Goal: Transaction & Acquisition: Purchase product/service

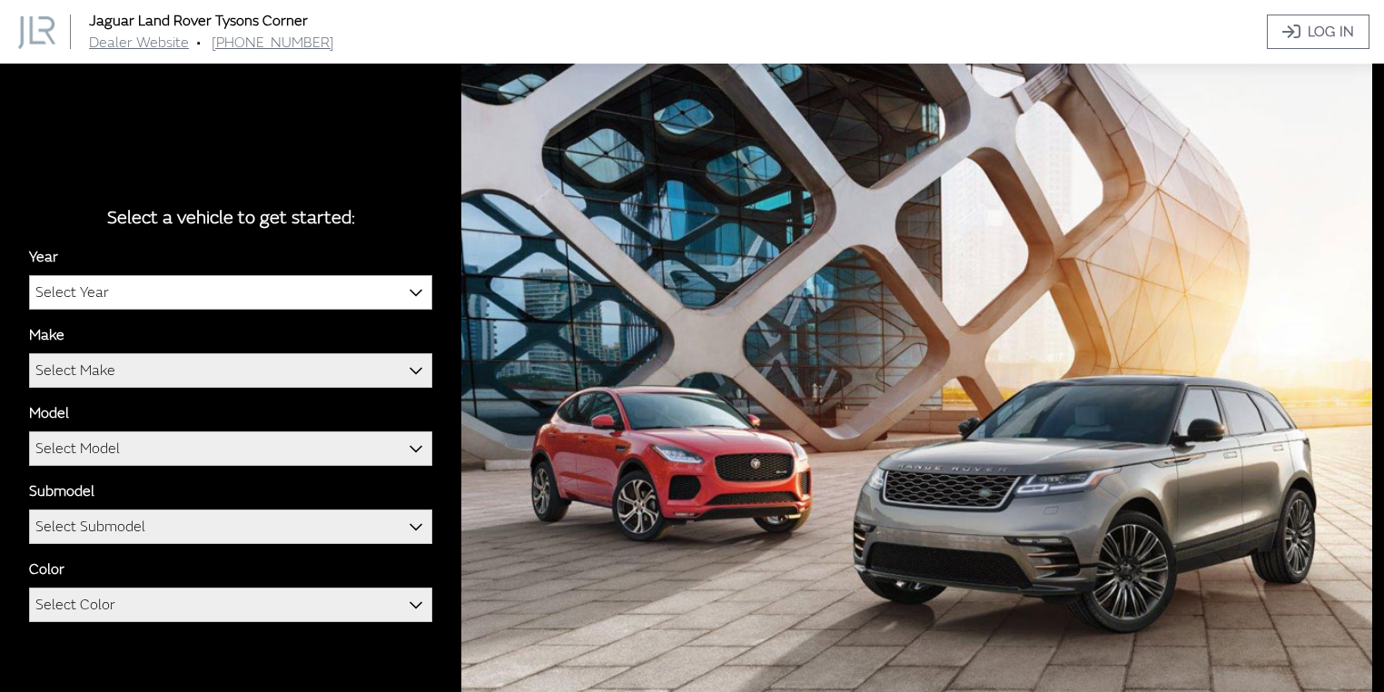
drag, startPoint x: 0, startPoint y: 0, endPoint x: 221, endPoint y: 298, distance: 370.6
click at [222, 298] on span "Select Year" at bounding box center [230, 292] width 401 height 33
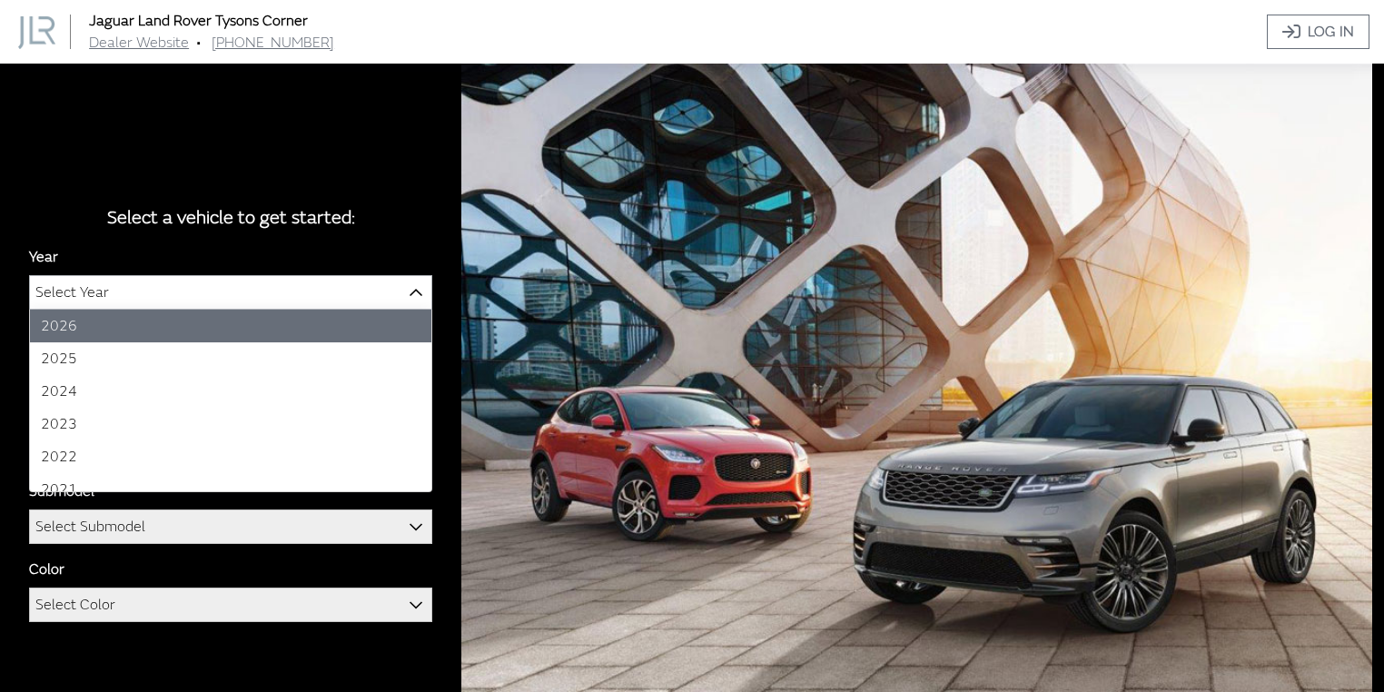
select select "44"
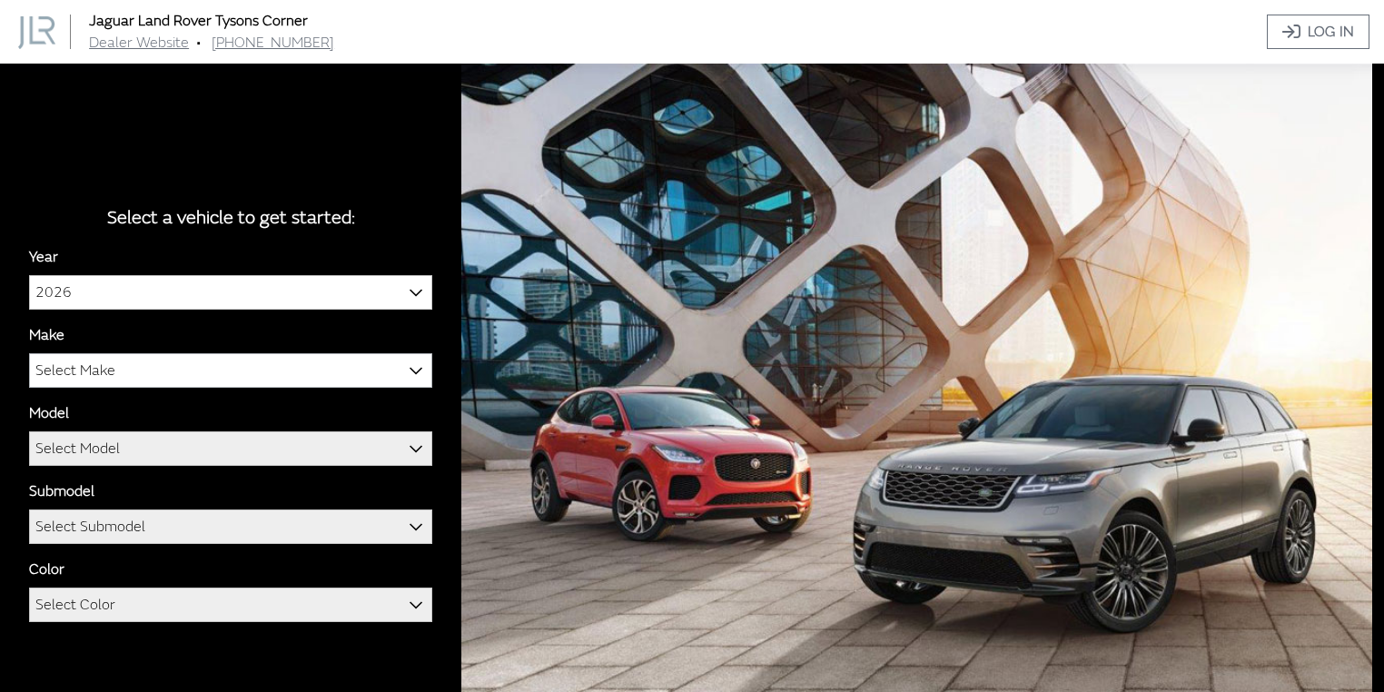
click at [149, 378] on span "Select Make" at bounding box center [230, 370] width 401 height 33
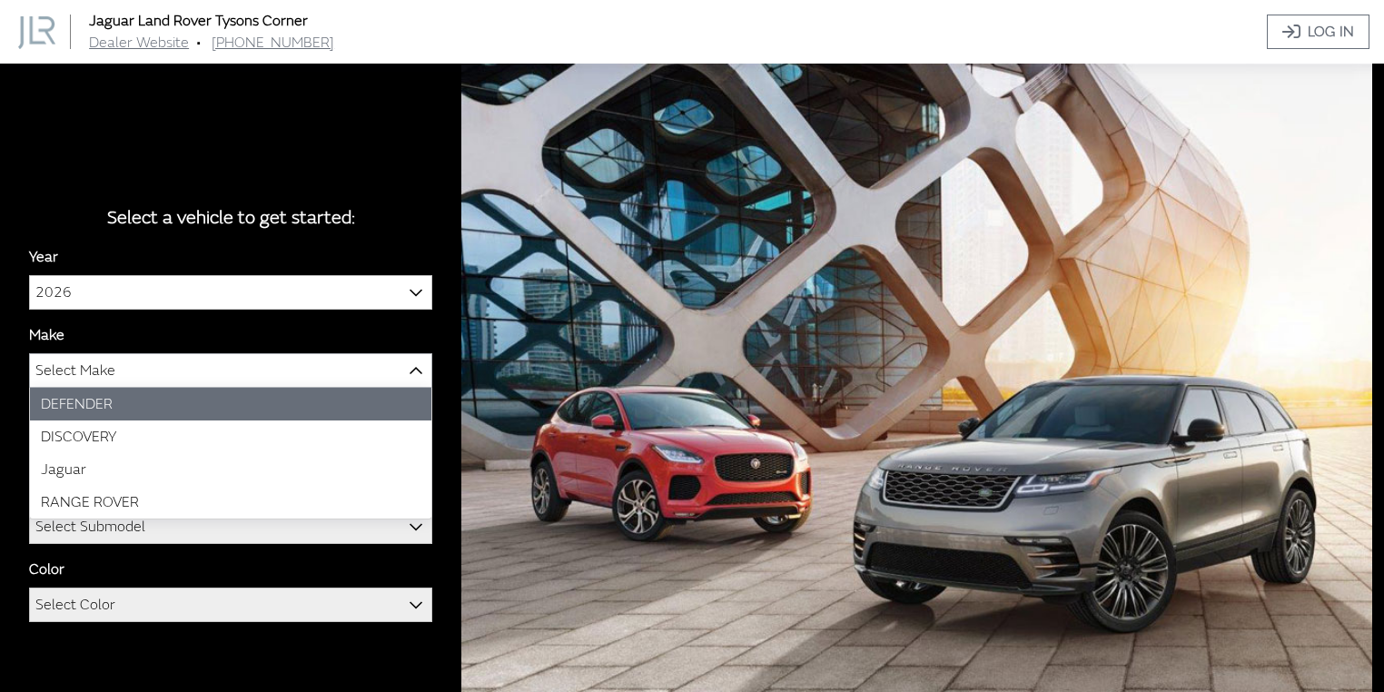
select select "64"
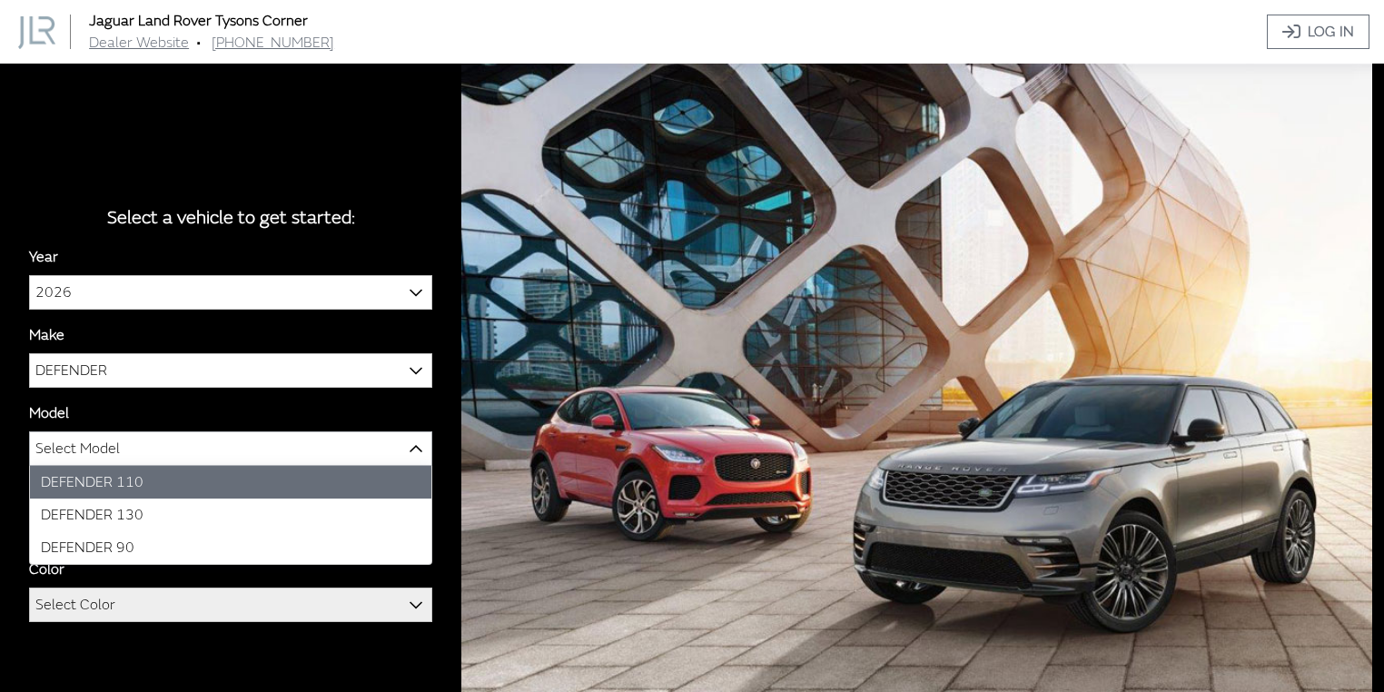
click at [117, 460] on span "Select Model" at bounding box center [77, 448] width 84 height 33
select select "1342"
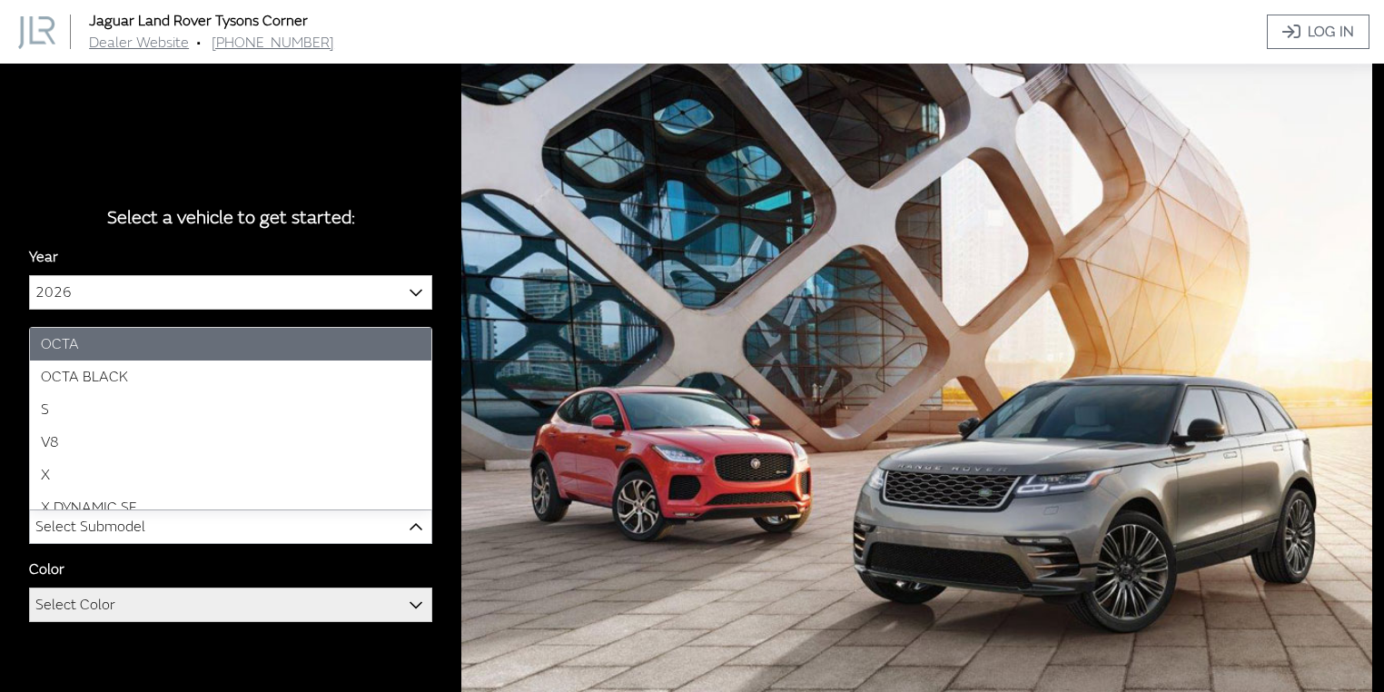
click at [123, 521] on span "Select Submodel" at bounding box center [90, 526] width 110 height 33
select select "4810"
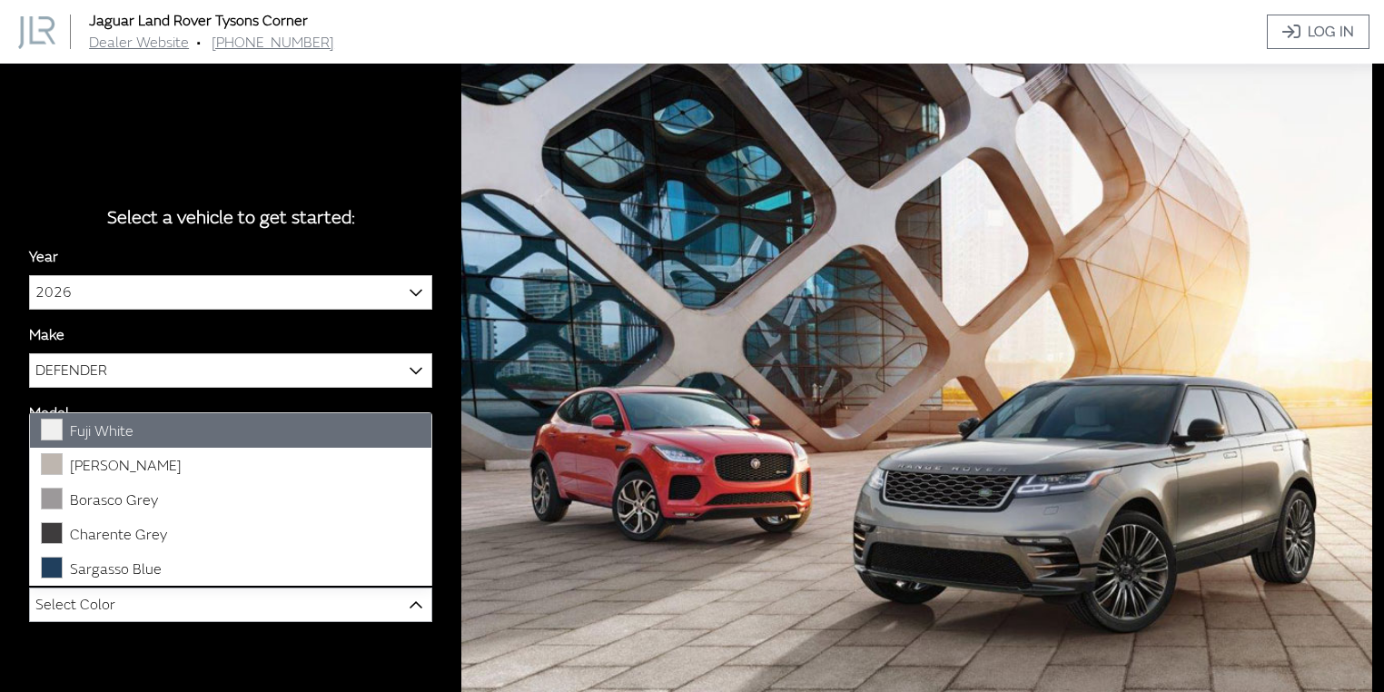
click at [178, 606] on span "Select Color" at bounding box center [230, 604] width 401 height 33
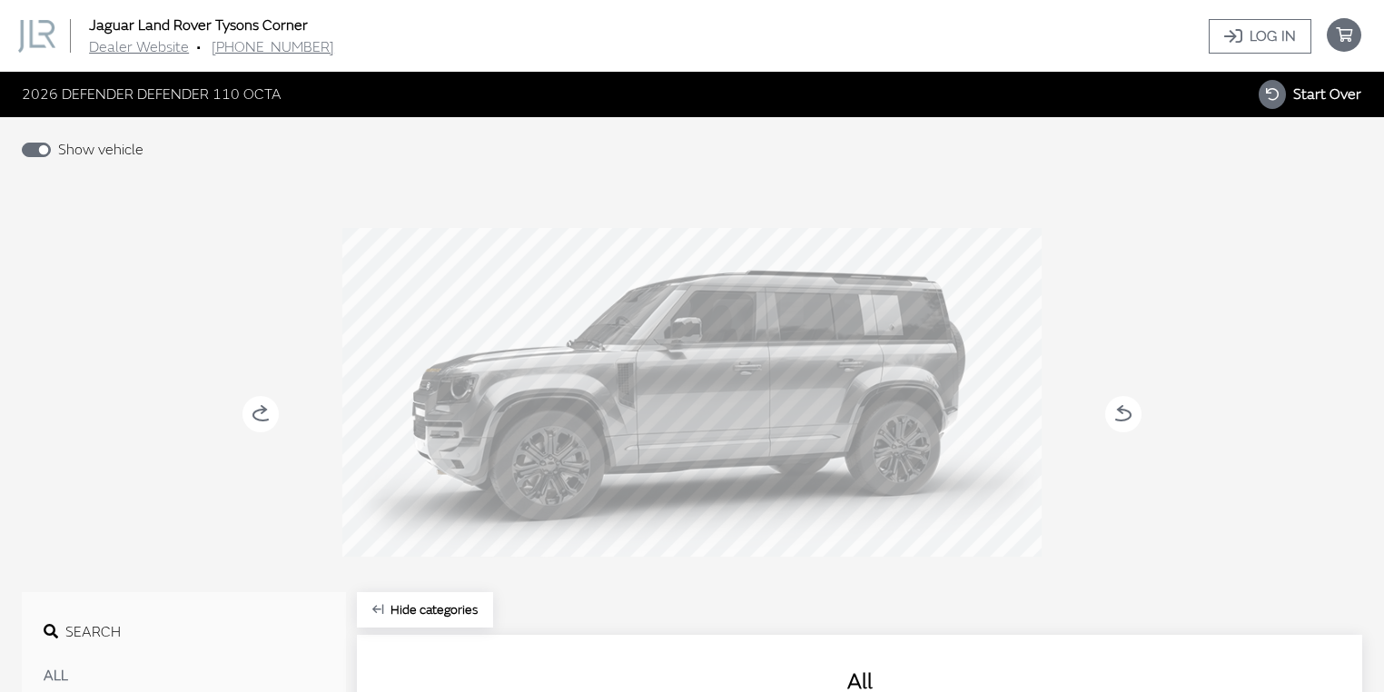
click at [251, 409] on circle at bounding box center [260, 414] width 36 height 36
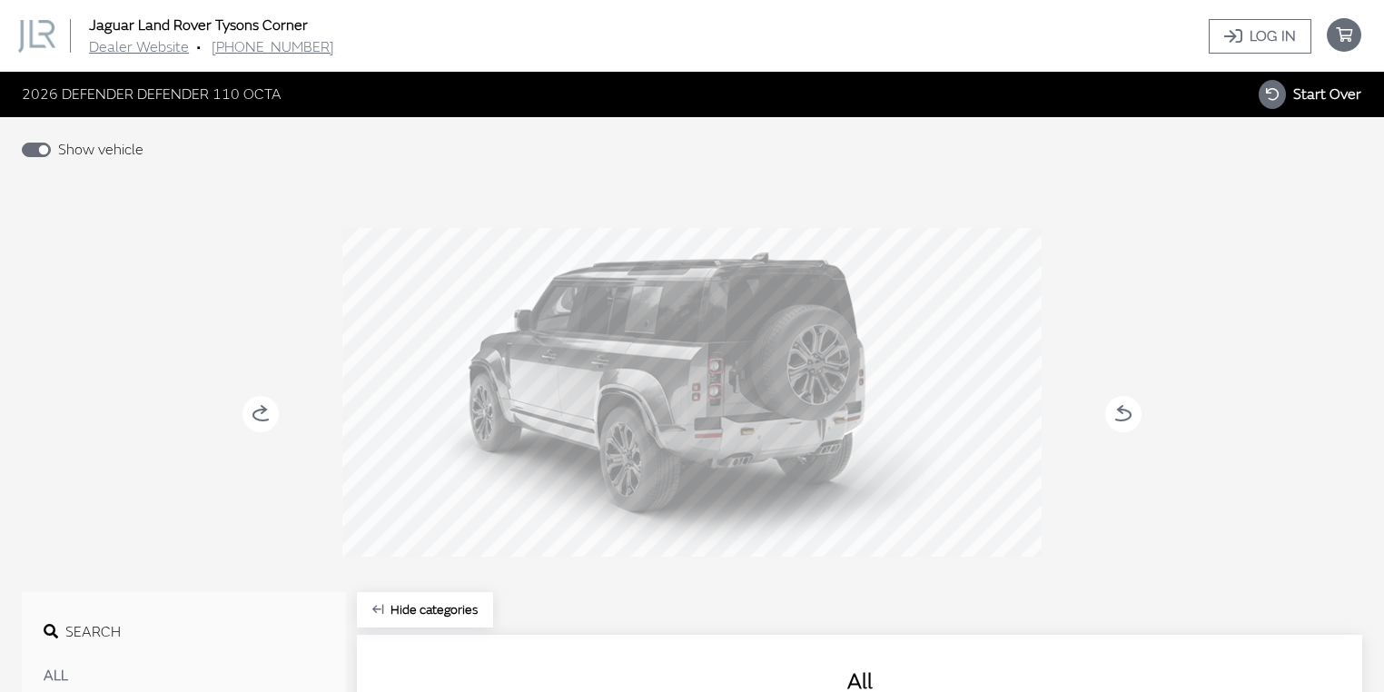
click at [254, 418] on circle at bounding box center [260, 414] width 36 height 36
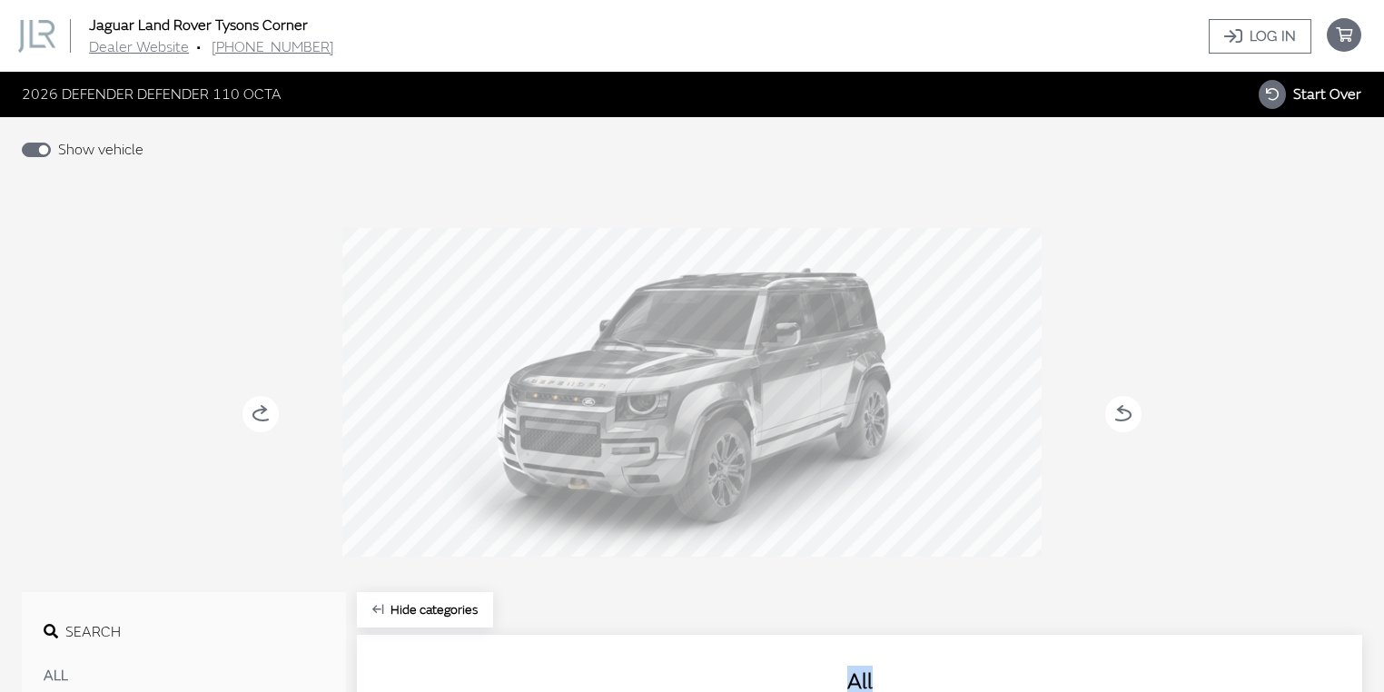
click at [256, 418] on icon at bounding box center [262, 414] width 19 height 11
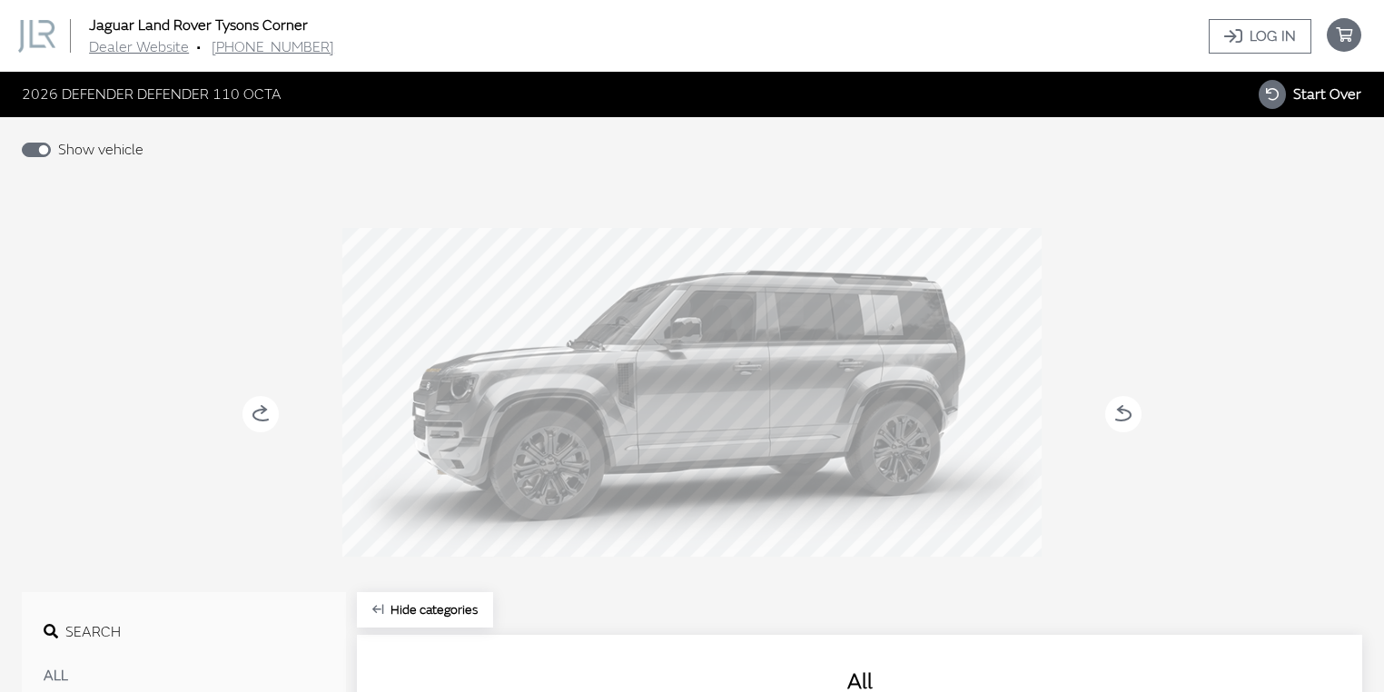
click at [1118, 418] on icon at bounding box center [1120, 414] width 19 height 11
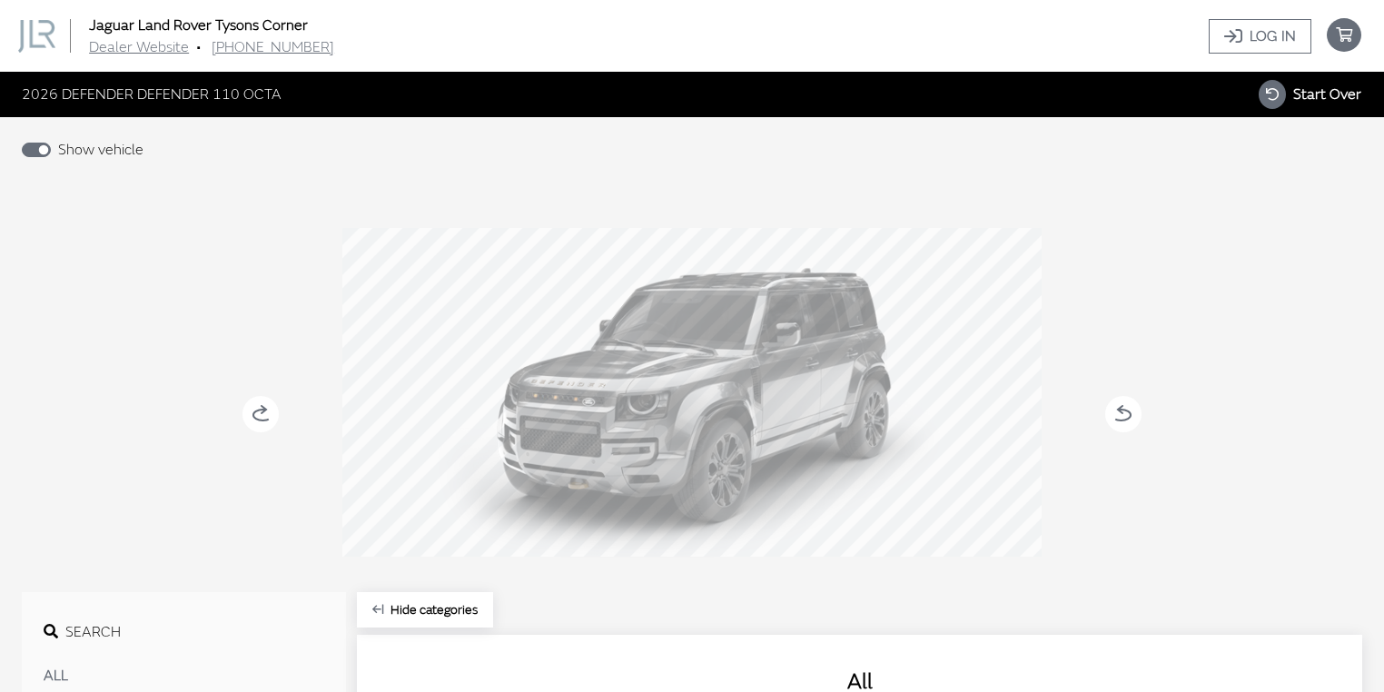
click at [588, 457] on div at bounding box center [691, 395] width 699 height 335
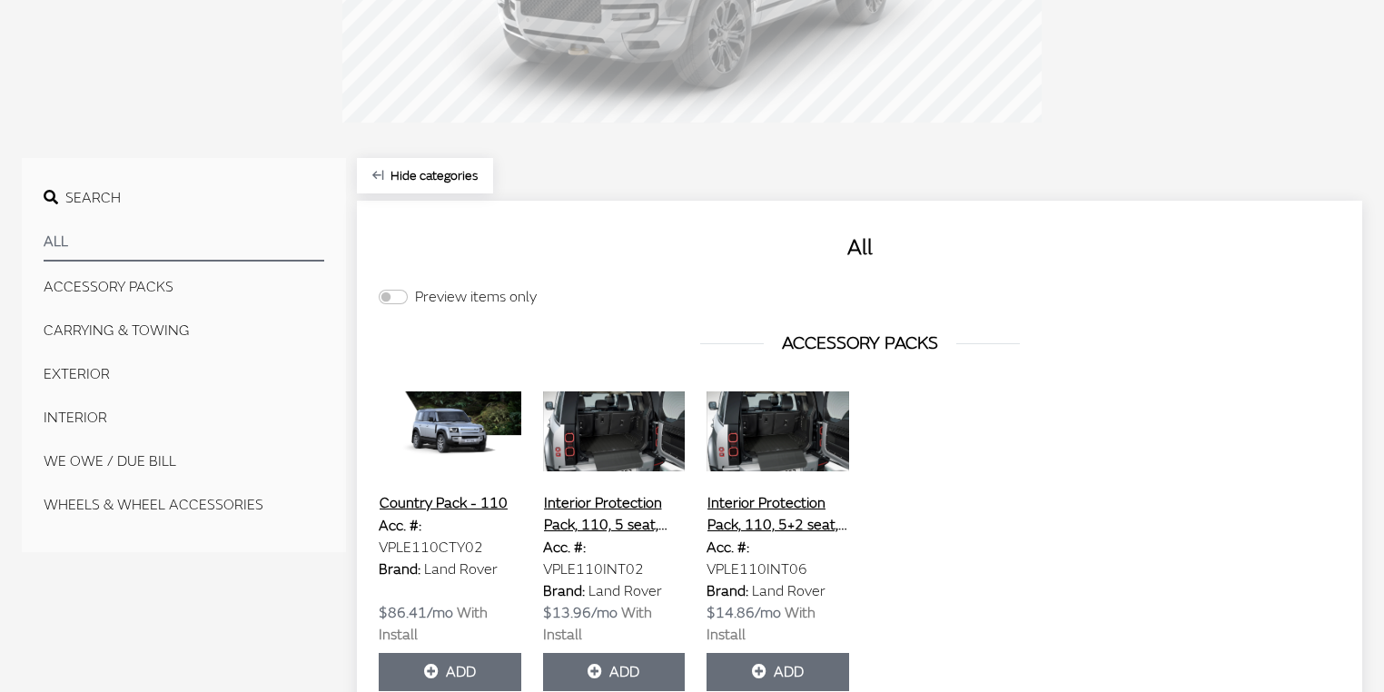
scroll to position [435, 0]
click at [133, 323] on button "CARRYING & TOWING" at bounding box center [184, 329] width 281 height 36
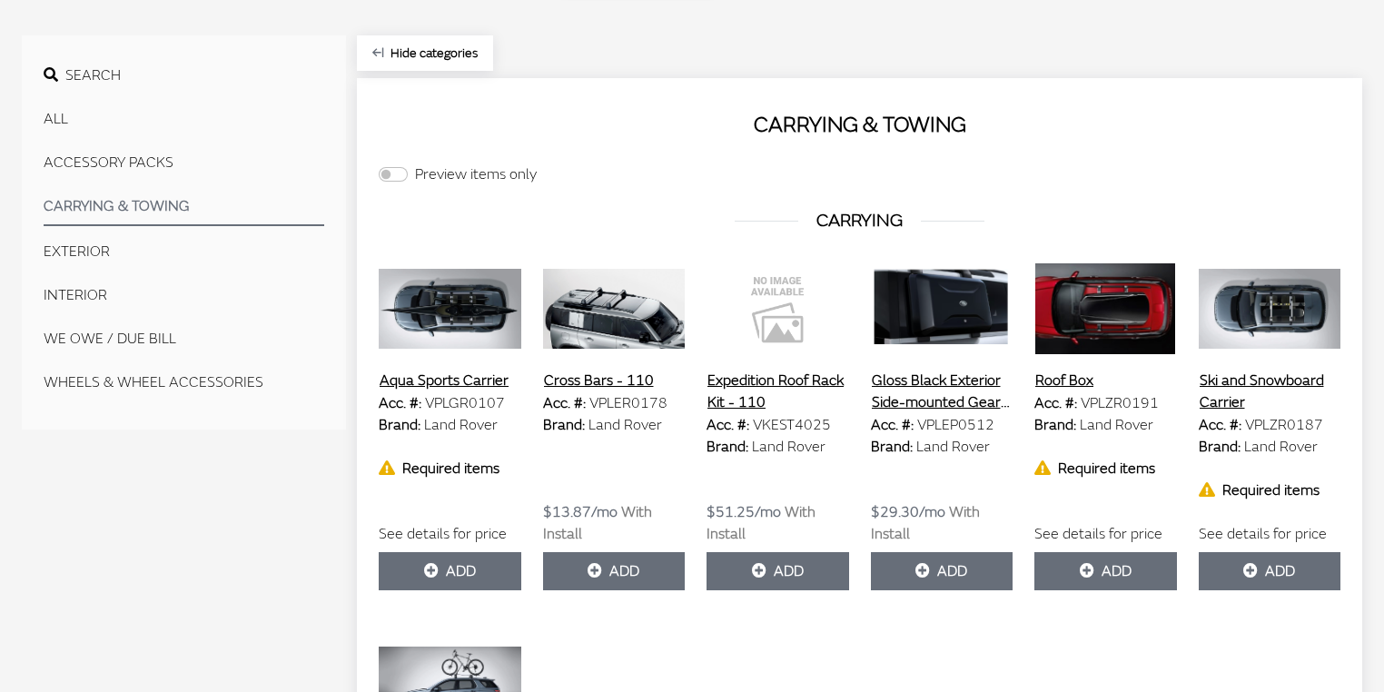
scroll to position [556, 0]
click at [80, 252] on button "EXTERIOR" at bounding box center [184, 252] width 281 height 36
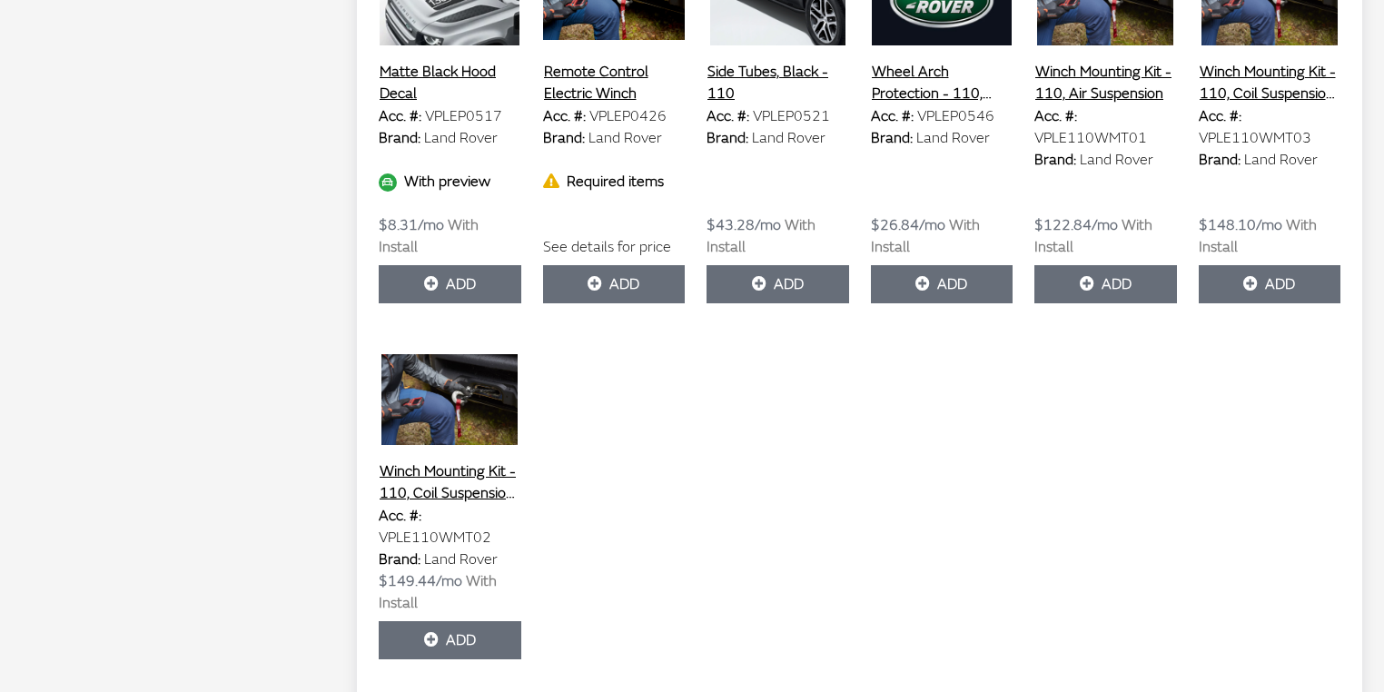
scroll to position [3749, 0]
